Goal: Task Accomplishment & Management: Use online tool/utility

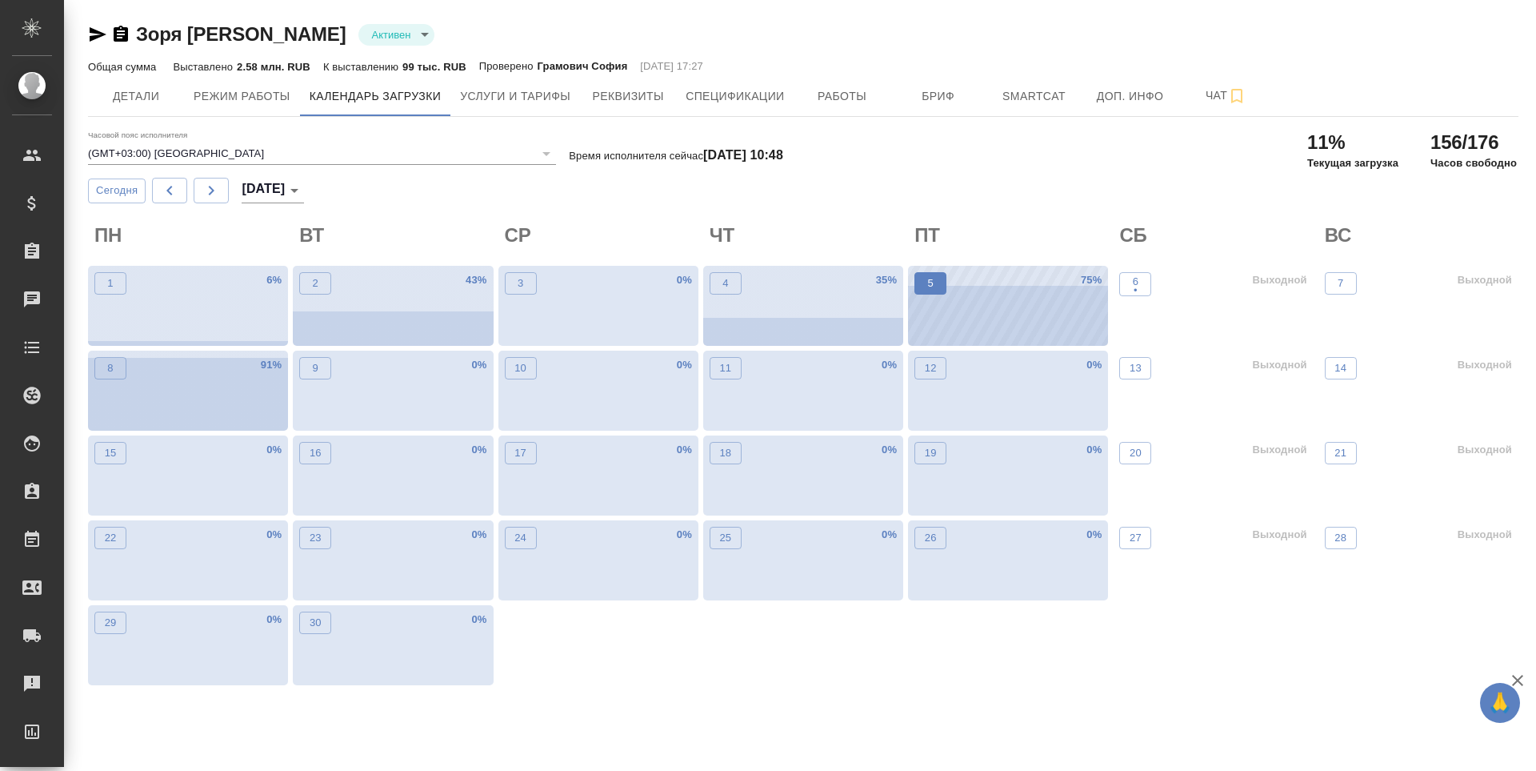
click at [930, 294] on button "5" at bounding box center [931, 283] width 32 height 22
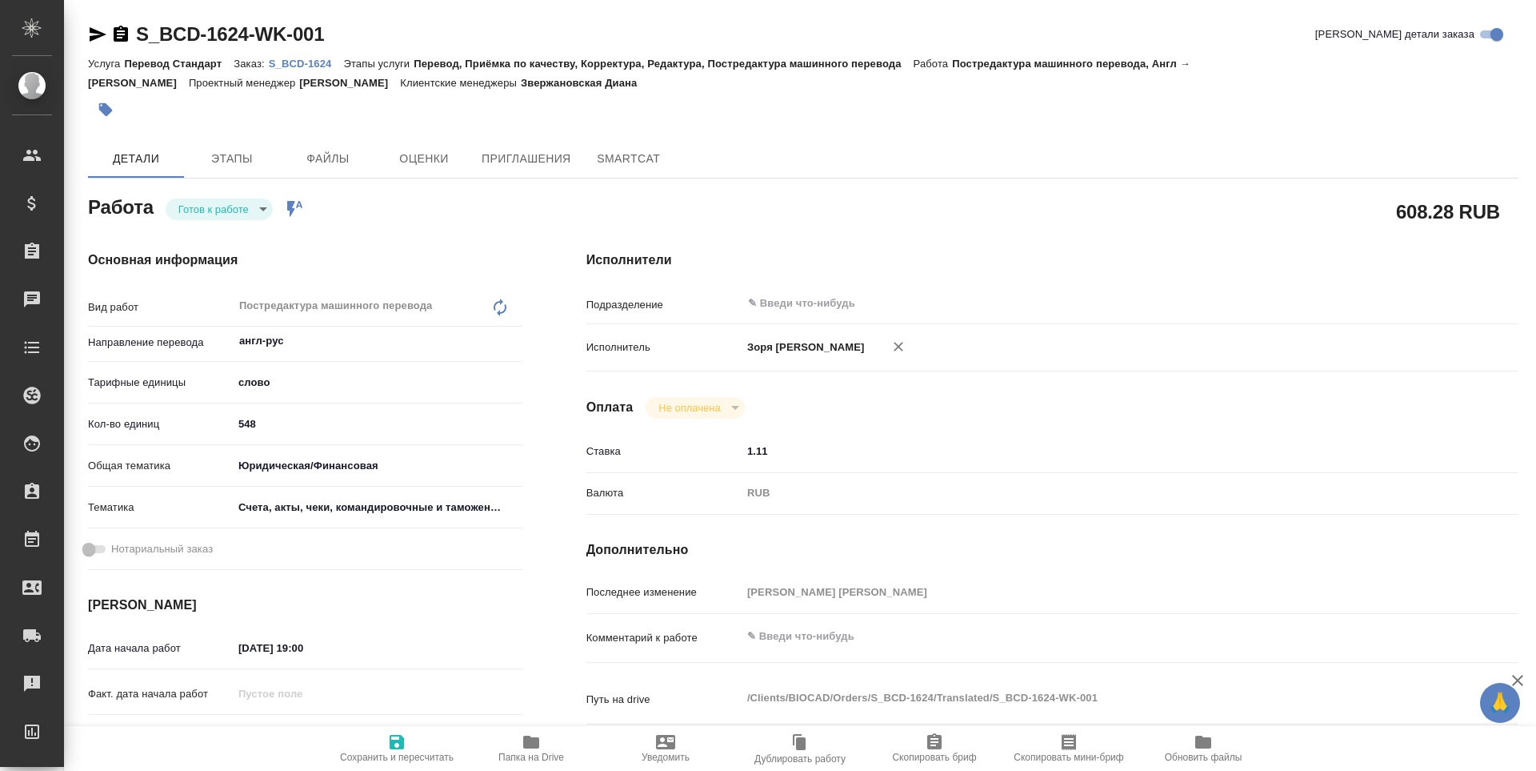
type textarea "x"
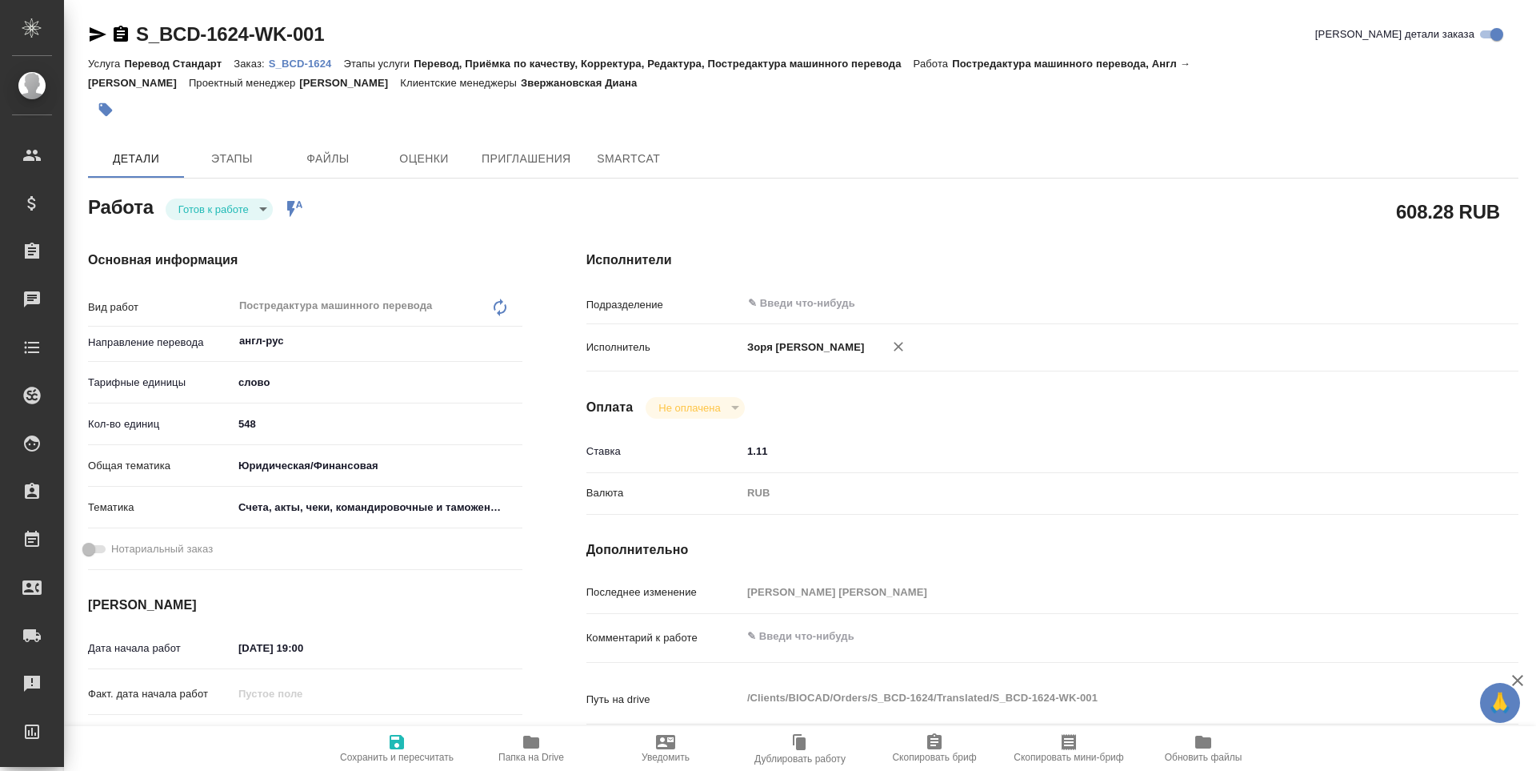
type textarea "x"
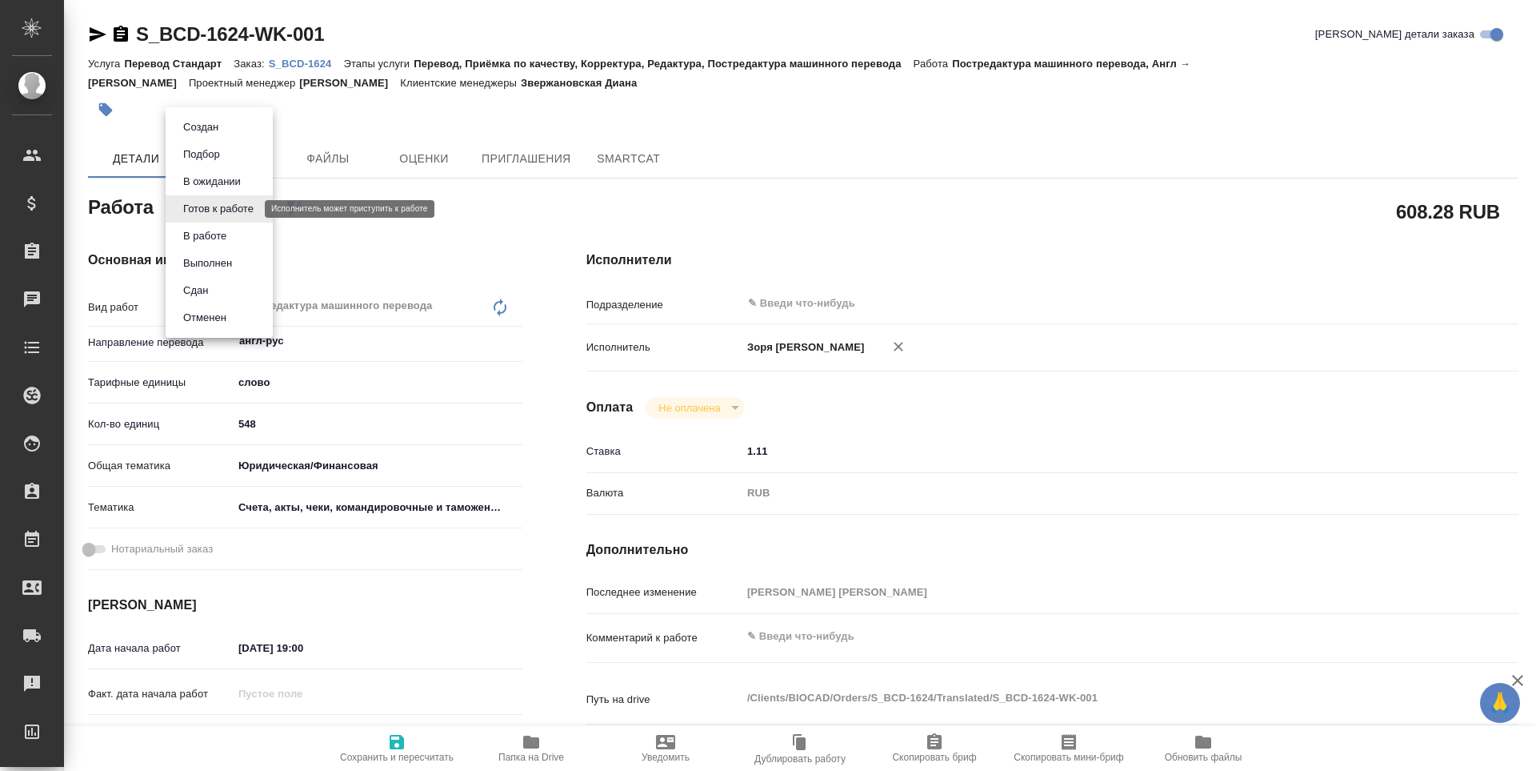
click at [204, 202] on body "🙏 .cls-1 fill:#fff; AWATERA [PERSON_NAME] Спецификации Заказы Чаты Todo Проекты…" at bounding box center [768, 385] width 1536 height 771
type textarea "x"
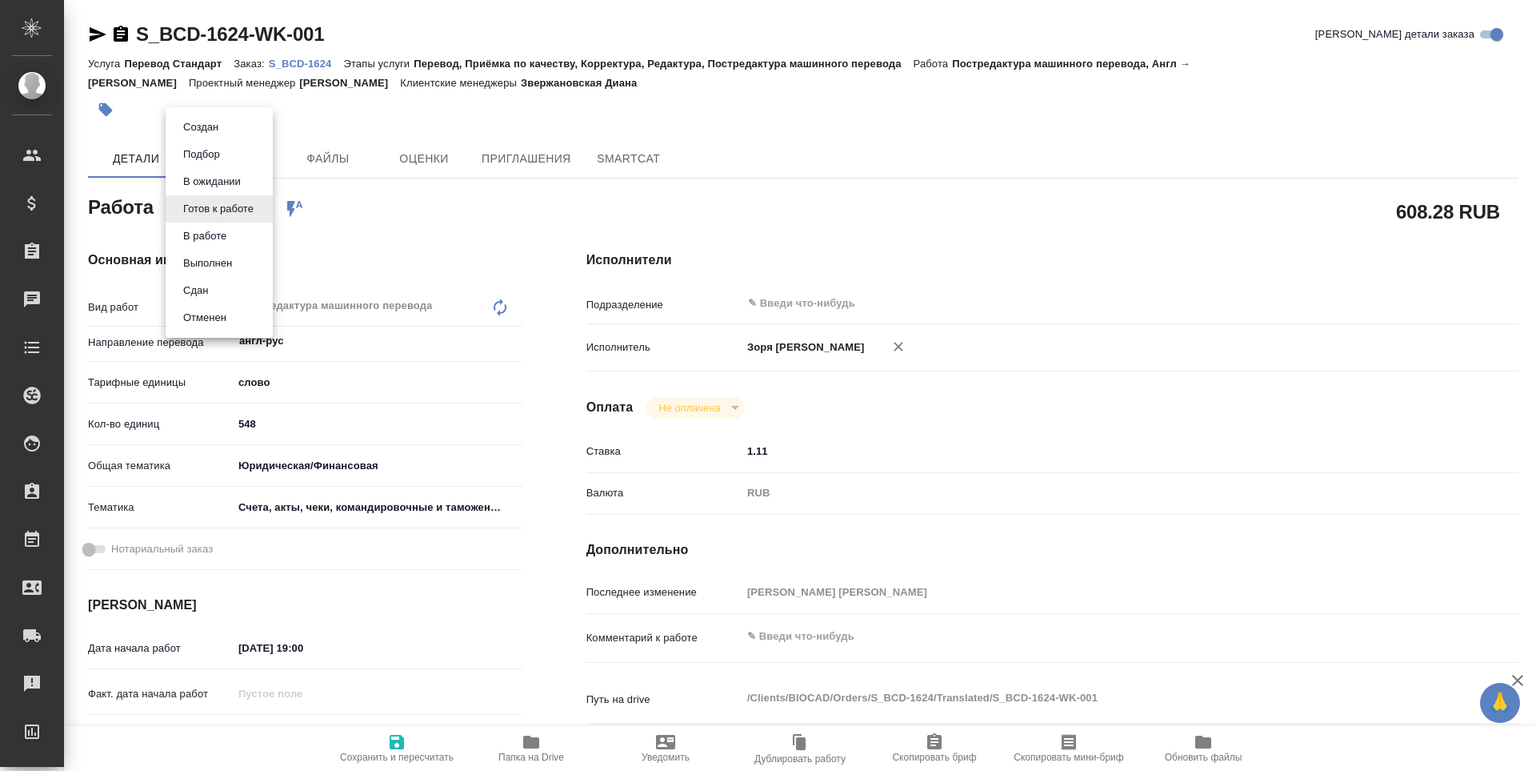
type textarea "x"
click at [218, 238] on button "В работе" at bounding box center [204, 236] width 53 height 18
type textarea "x"
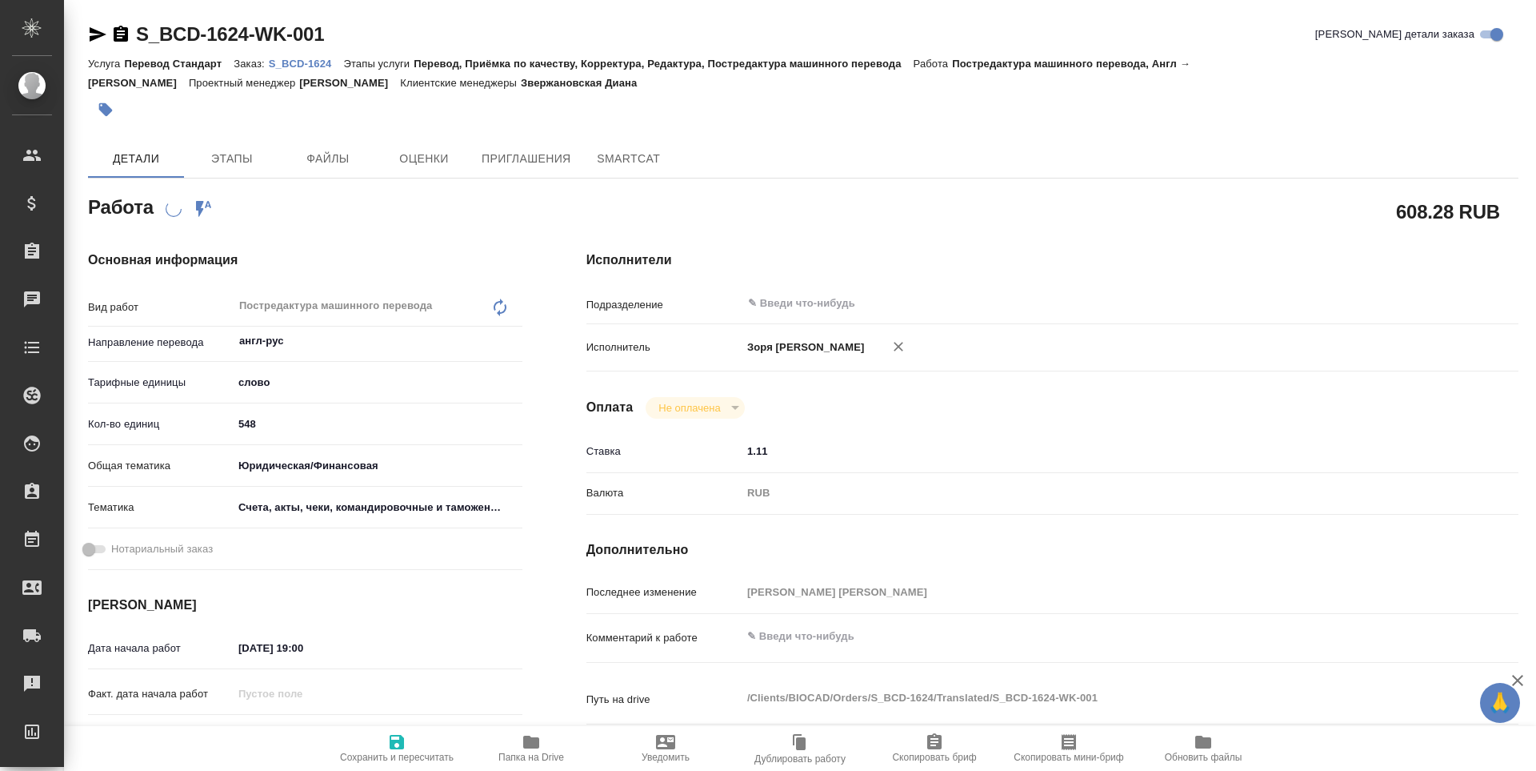
type textarea "x"
click at [572, 765] on button "Папка на Drive" at bounding box center [531, 748] width 134 height 45
type textarea "x"
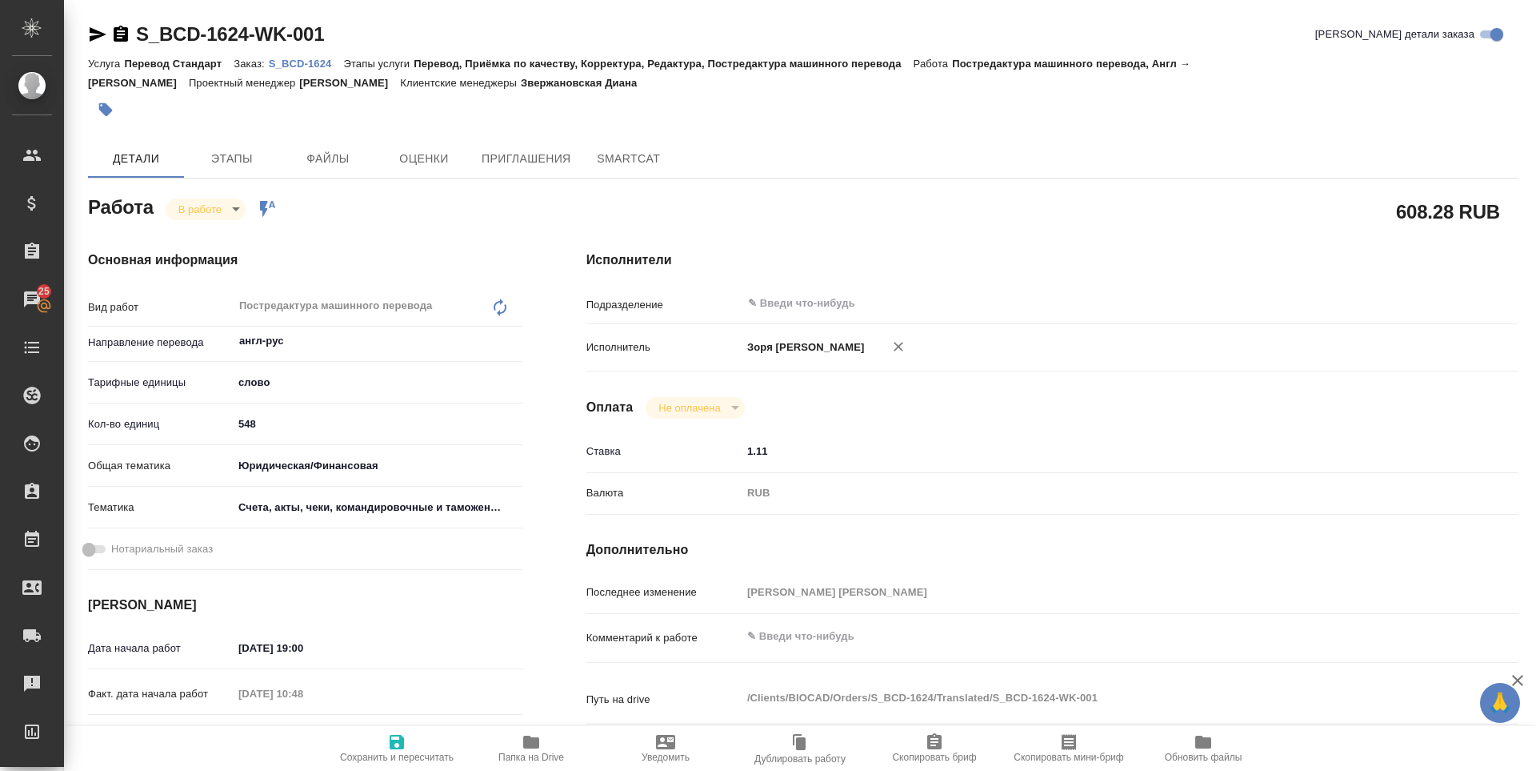
type textarea "x"
